Goal: Navigation & Orientation: Find specific page/section

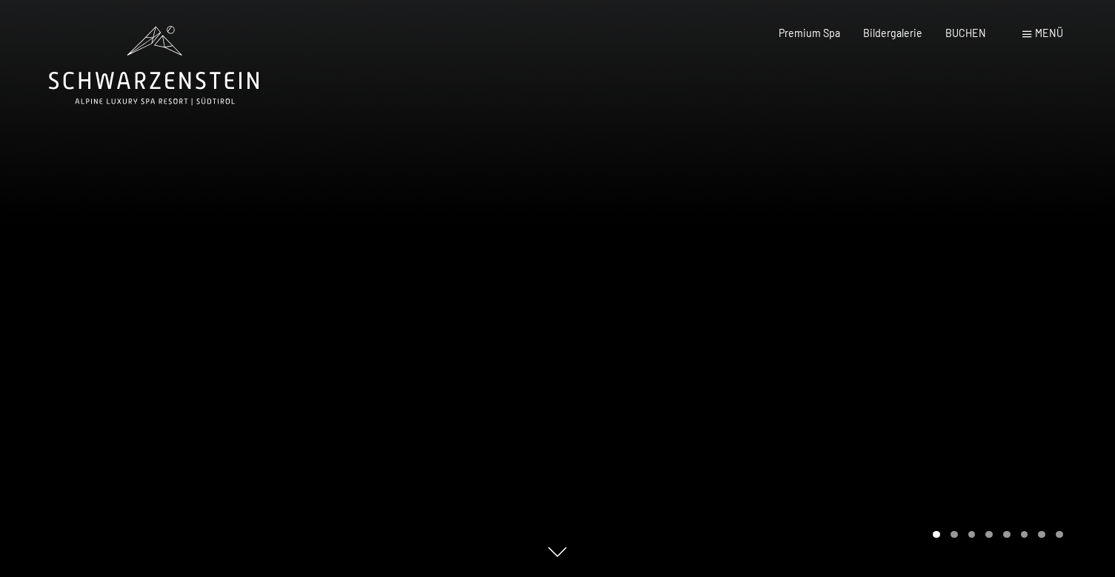
click at [1039, 36] on span "Menü" at bounding box center [1049, 33] width 28 height 13
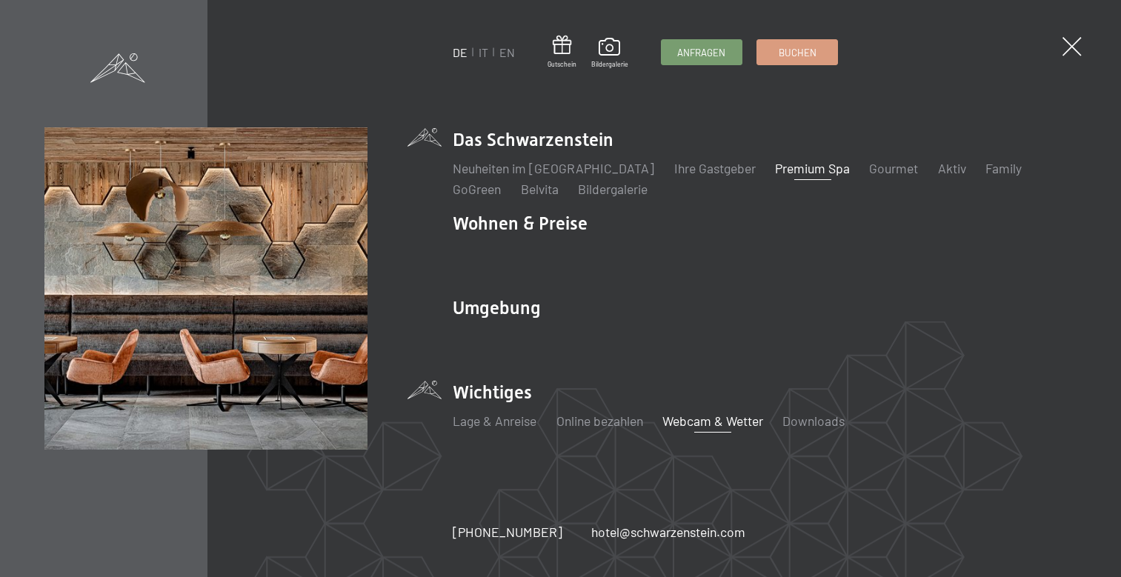
click at [688, 420] on link "Webcam & Wetter" at bounding box center [713, 421] width 101 height 16
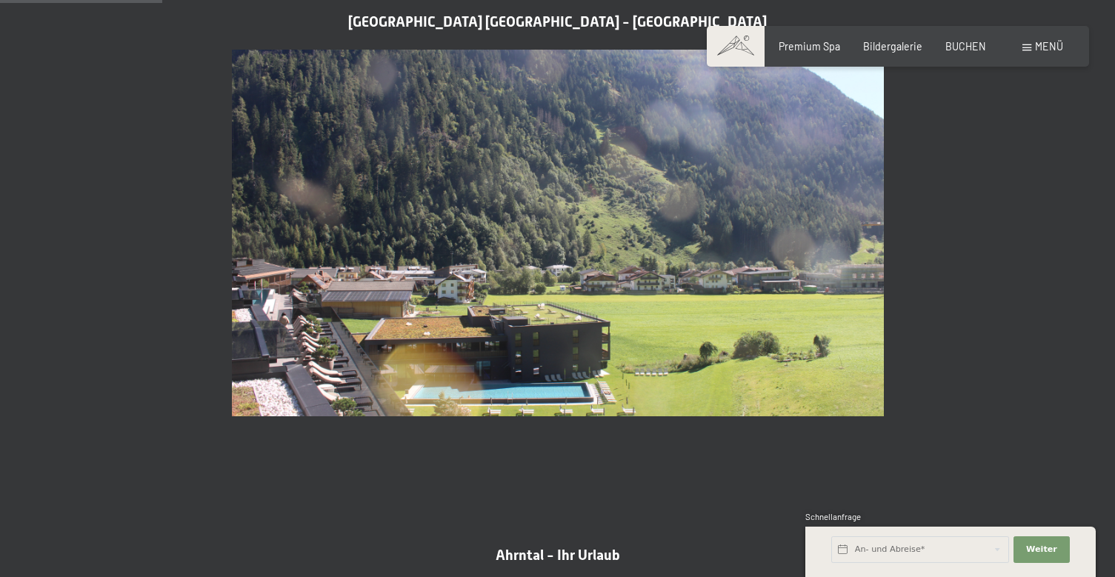
scroll to position [674, 0]
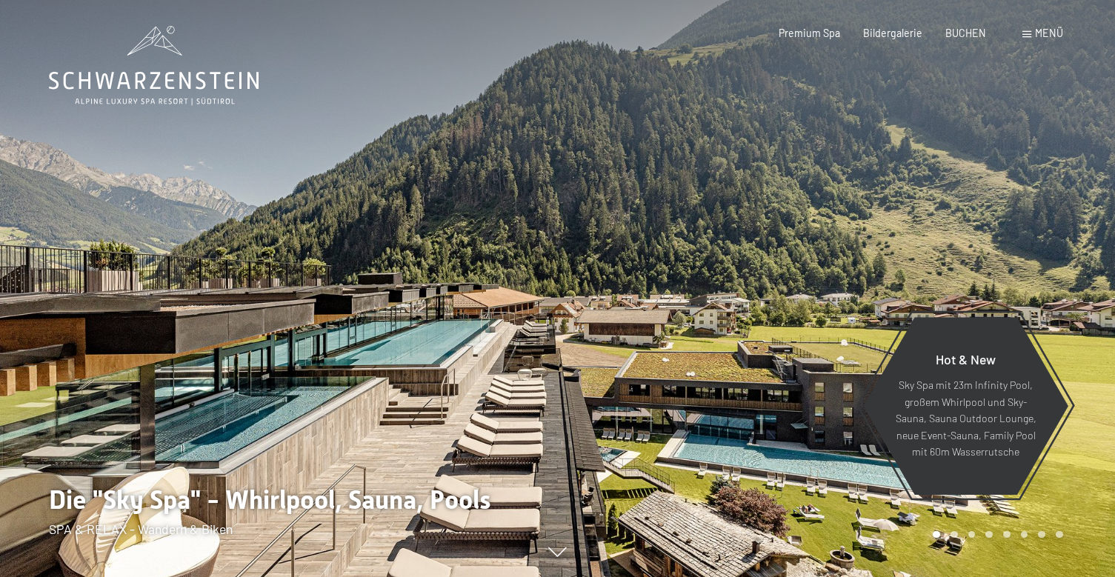
click at [454, 310] on div at bounding box center [279, 288] width 558 height 577
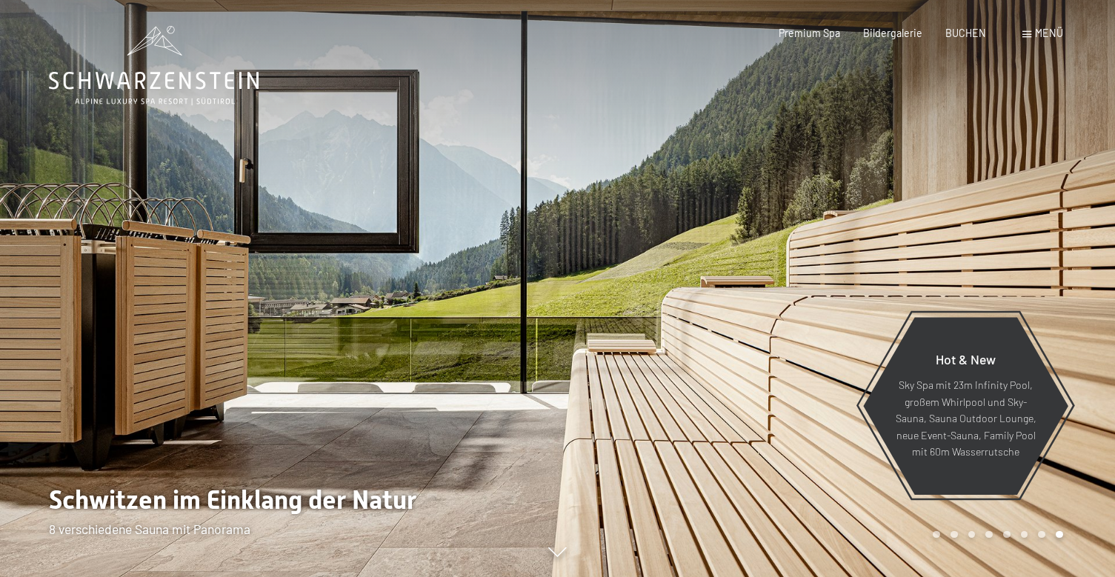
click at [454, 310] on div at bounding box center [279, 288] width 558 height 577
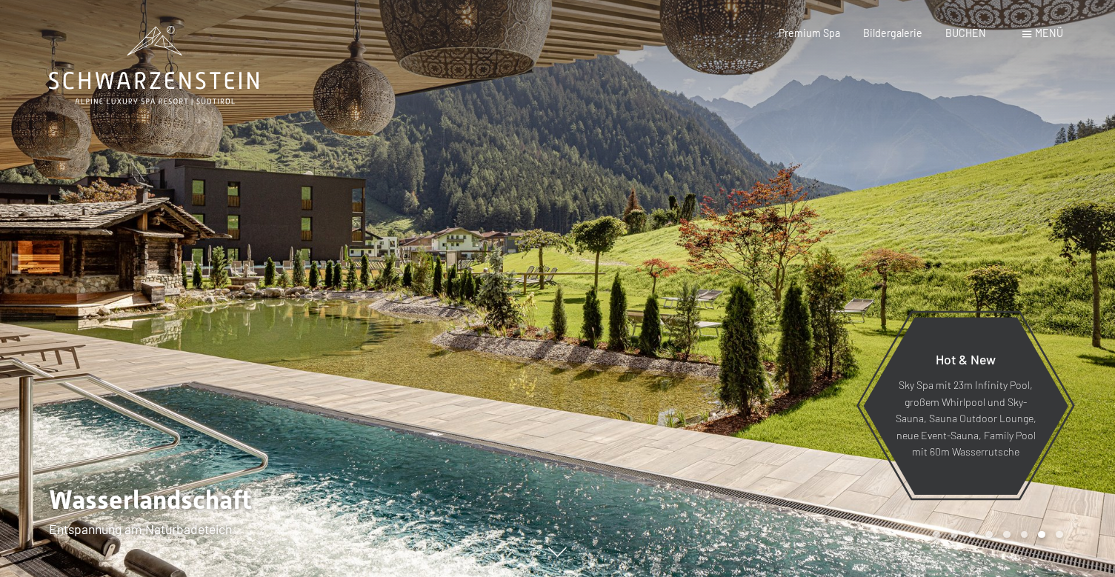
click at [1071, 285] on div at bounding box center [837, 288] width 558 height 577
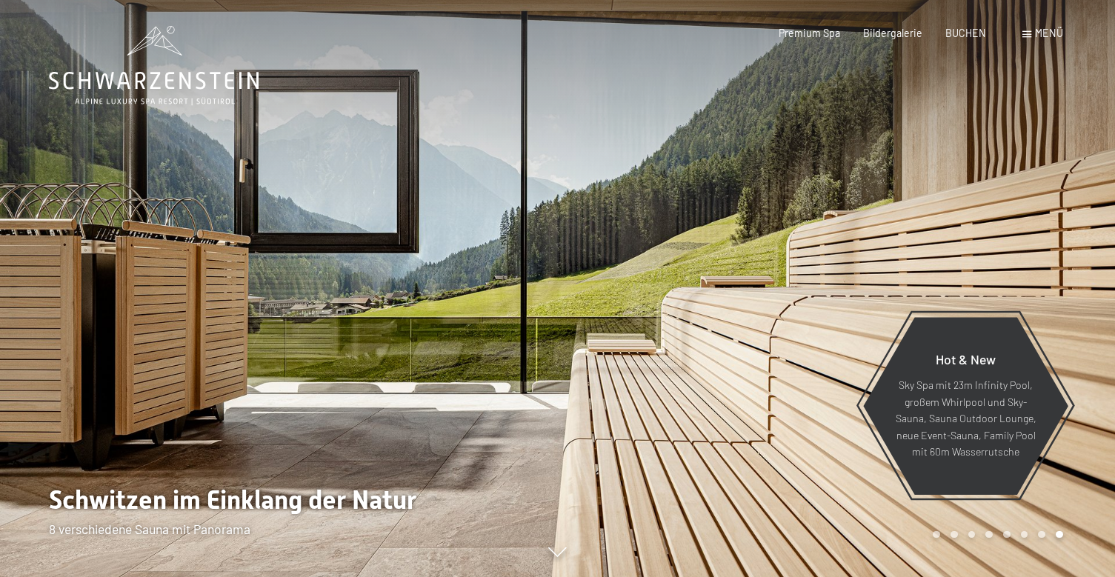
click at [1071, 285] on div at bounding box center [837, 288] width 558 height 577
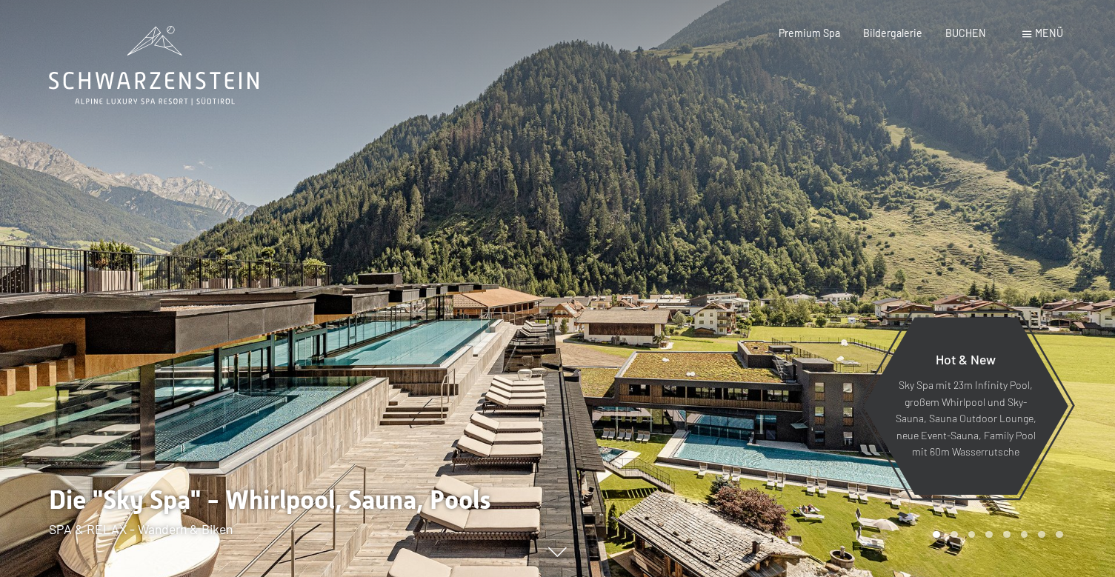
click at [1071, 285] on div at bounding box center [837, 288] width 558 height 577
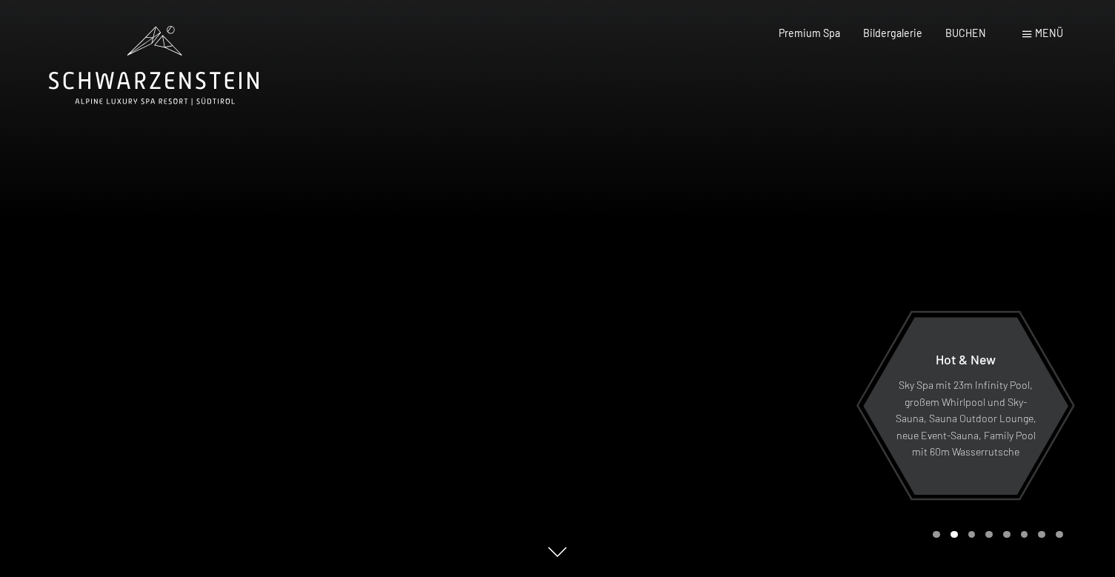
click at [1071, 285] on div at bounding box center [837, 288] width 558 height 577
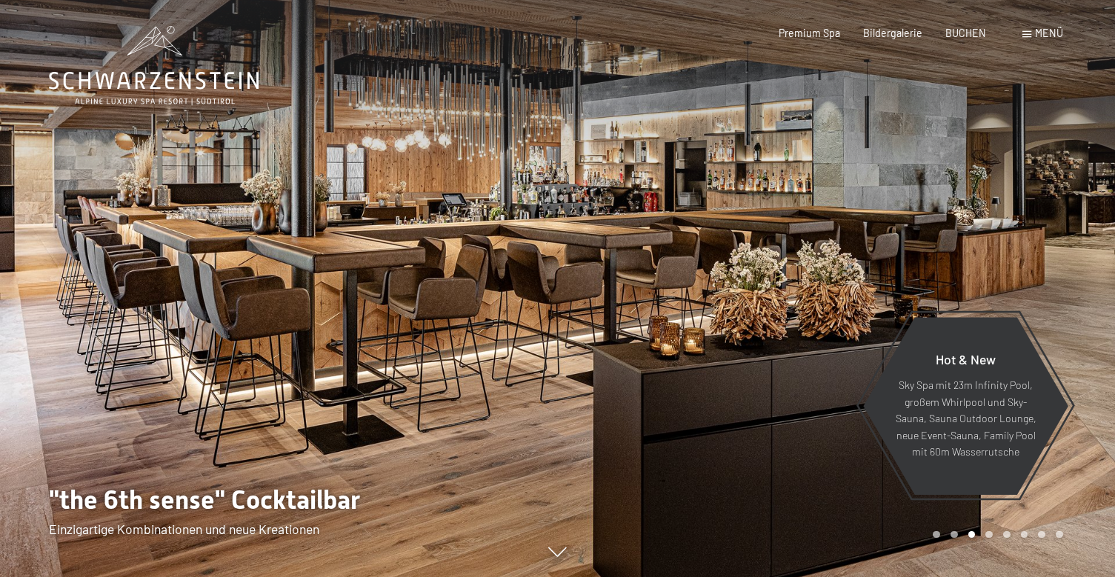
click at [1071, 285] on div at bounding box center [837, 288] width 558 height 577
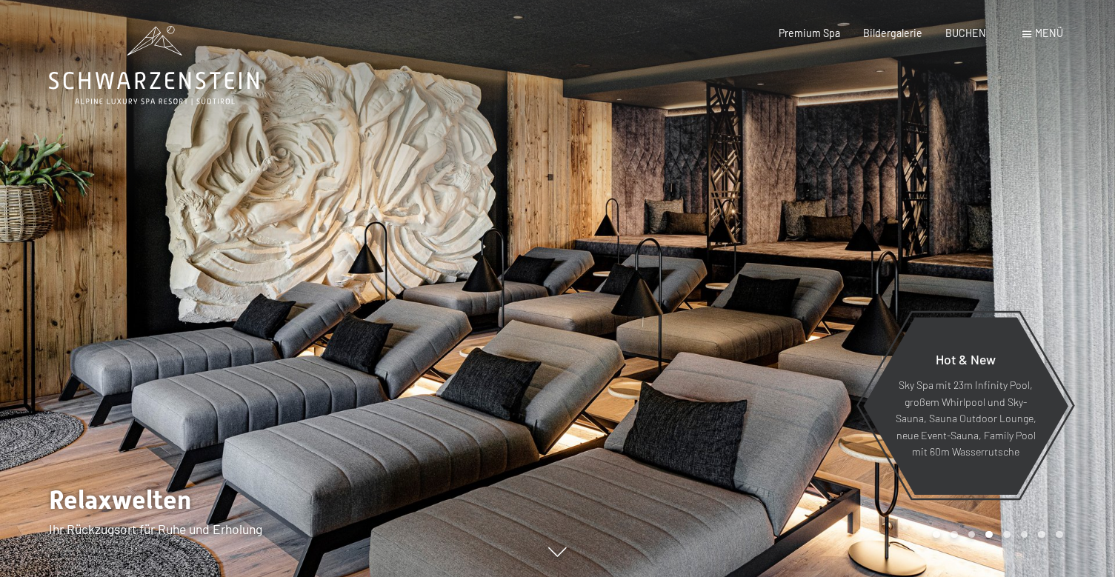
click at [1071, 285] on div at bounding box center [837, 288] width 558 height 577
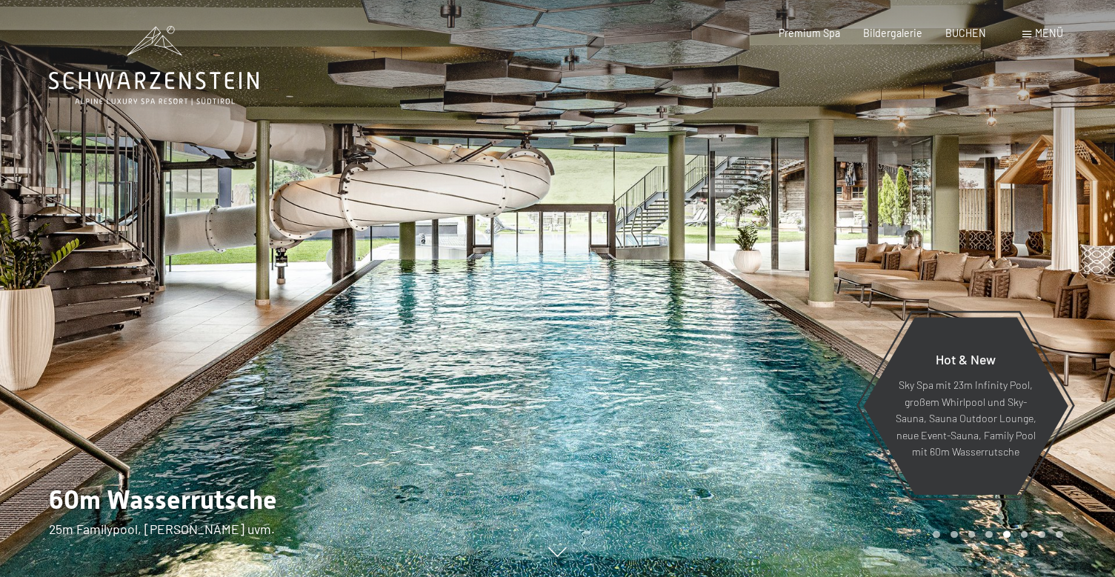
click at [1071, 285] on div at bounding box center [837, 288] width 558 height 577
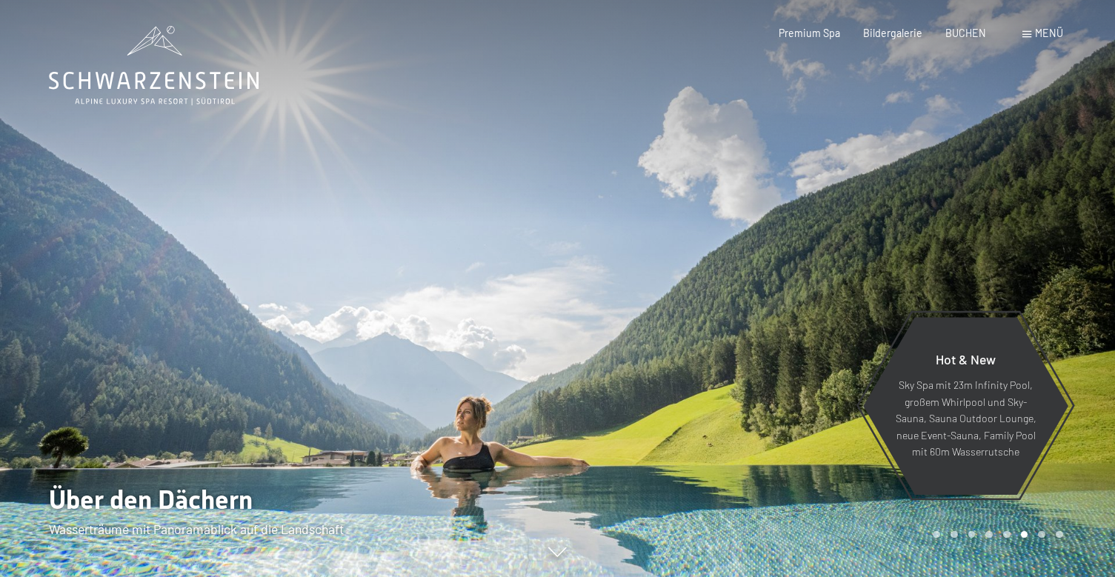
click at [1071, 285] on div at bounding box center [837, 288] width 558 height 577
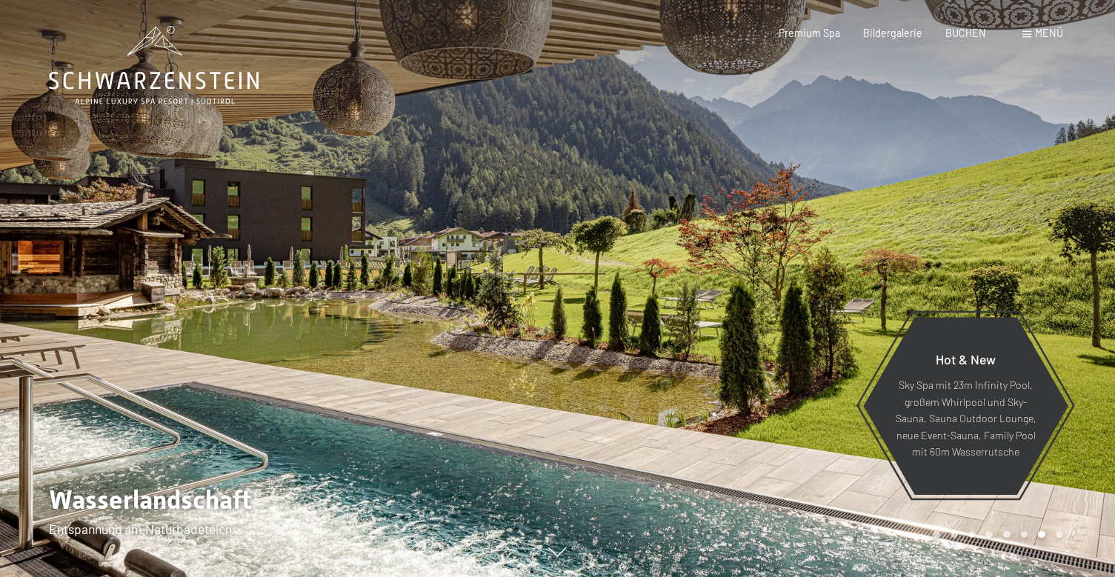
click at [1071, 285] on div at bounding box center [837, 288] width 558 height 577
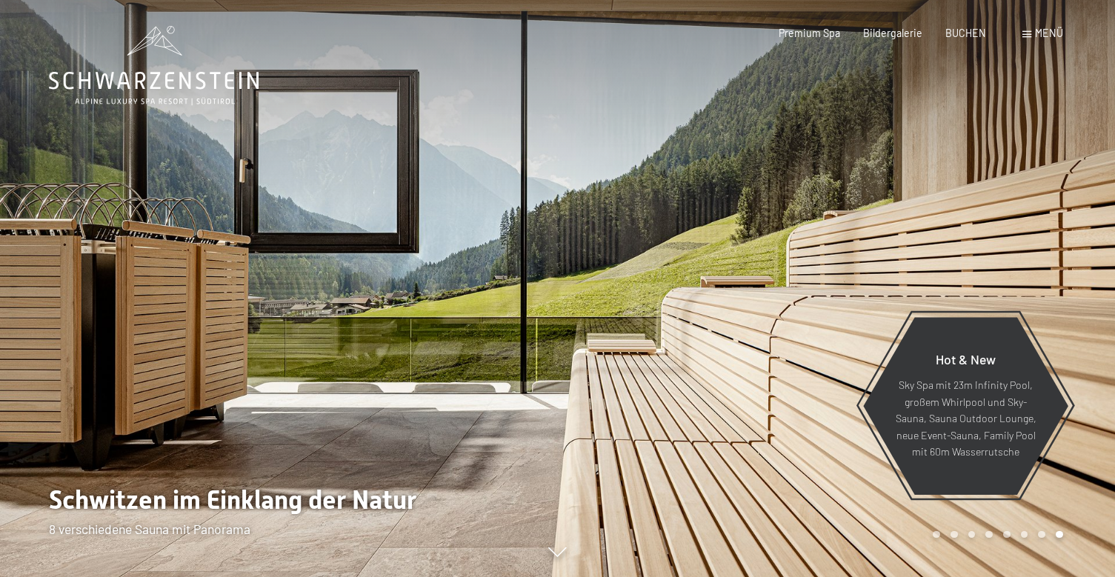
click at [1047, 35] on span "Menü" at bounding box center [1049, 33] width 28 height 13
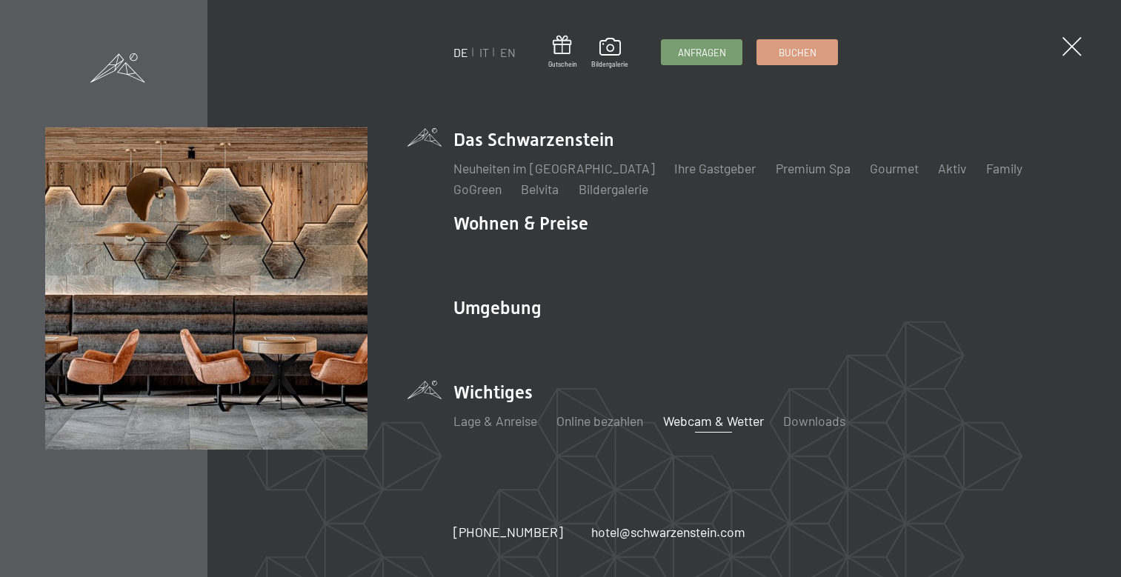
click at [717, 419] on link "Webcam & Wetter" at bounding box center [713, 421] width 101 height 16
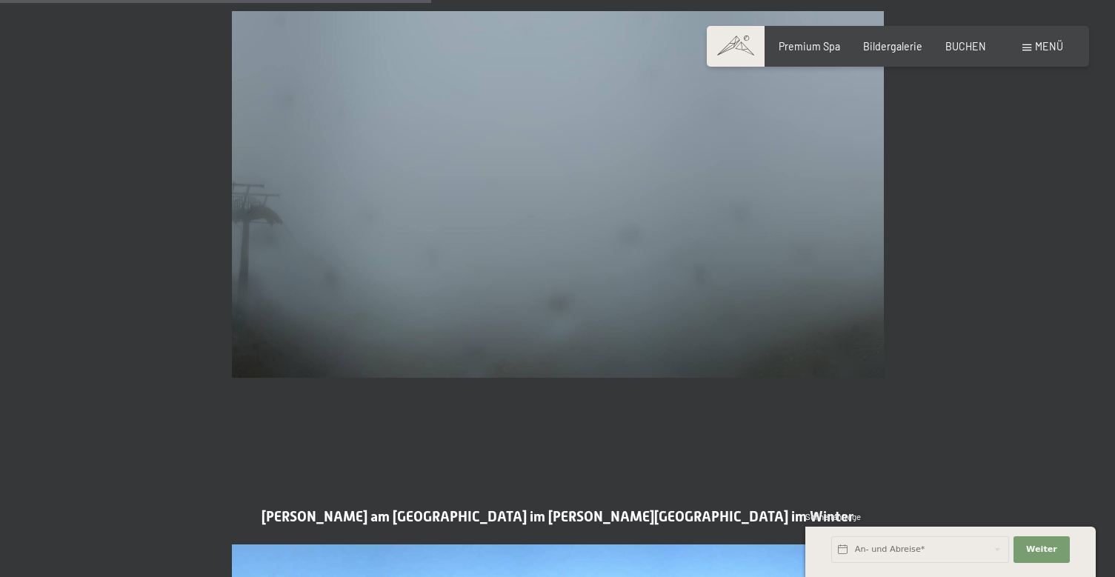
scroll to position [1756, 0]
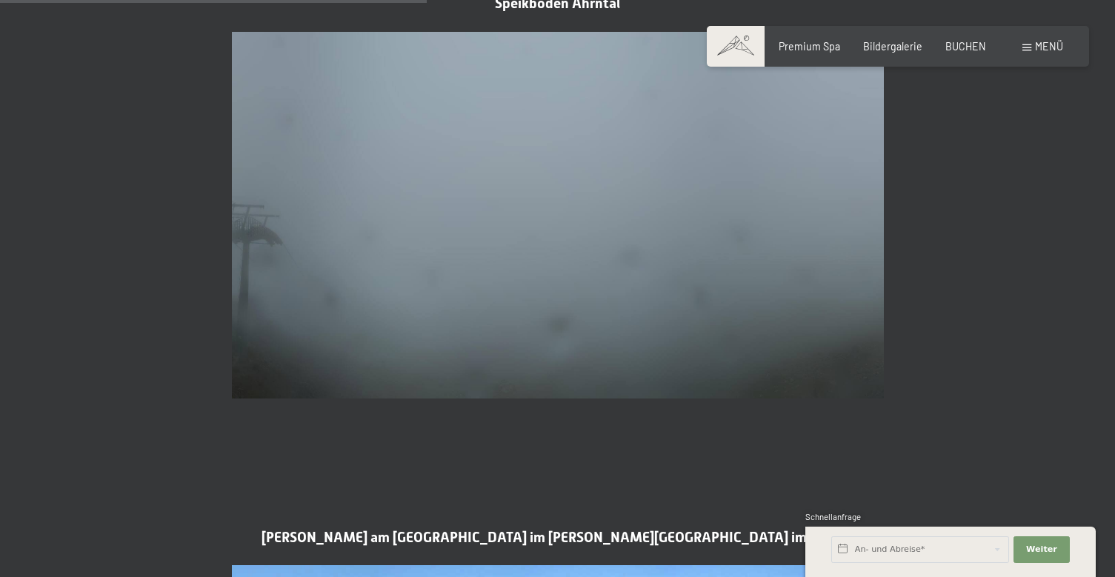
click at [611, 364] on img at bounding box center [558, 215] width 652 height 367
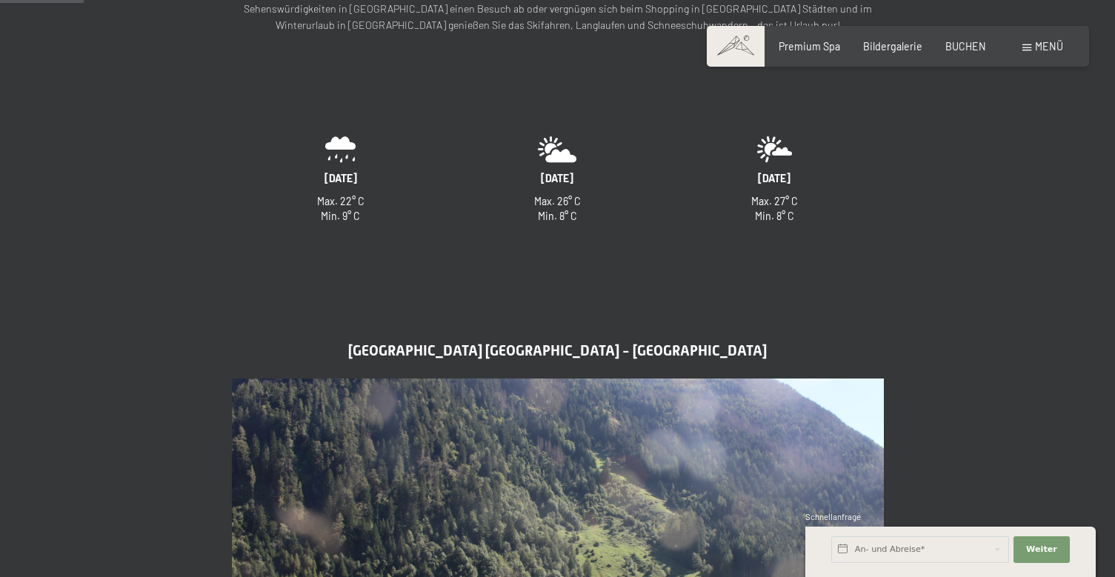
scroll to position [328, 0]
